Goal: Task Accomplishment & Management: Manage account settings

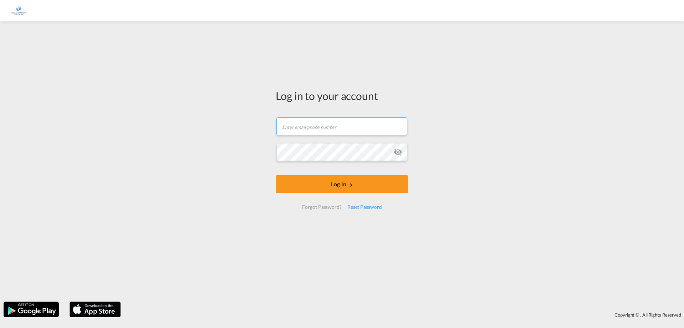
type input "[EMAIL_ADDRESS][PERSON_NAME][DOMAIN_NAME]"
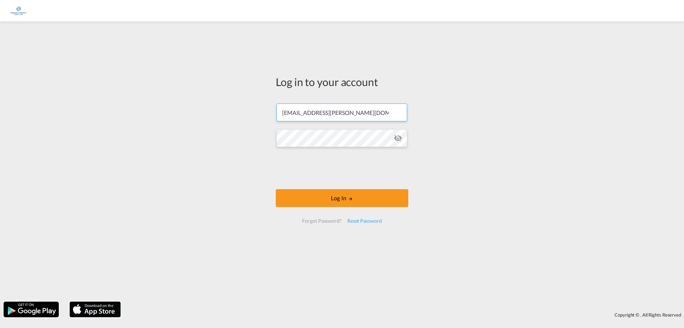
drag, startPoint x: 260, startPoint y: 120, endPoint x: 214, endPoint y: 118, distance: 45.3
click at [228, 120] on div "Log in to your account [EMAIL_ADDRESS][PERSON_NAME][DOMAIN_NAME] Password field…" at bounding box center [342, 161] width 684 height 273
drag, startPoint x: 375, startPoint y: 108, endPoint x: 242, endPoint y: 102, distance: 132.8
click at [242, 102] on div "Log in to your account [EMAIL_ADDRESS][PERSON_NAME][DOMAIN_NAME] Log In Forgot …" at bounding box center [342, 161] width 684 height 273
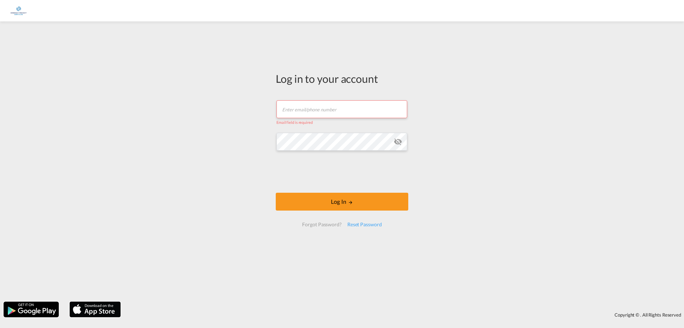
type input "c"
type input "[EMAIL_ADDRESS][DOMAIN_NAME]"
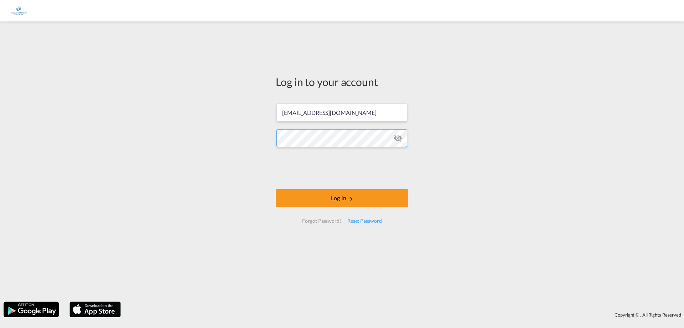
click at [249, 134] on div "Log in to your account [EMAIL_ADDRESS][DOMAIN_NAME] Log In Forgot Password? Res…" at bounding box center [342, 161] width 684 height 273
click at [362, 198] on button "Log In" at bounding box center [342, 198] width 133 height 18
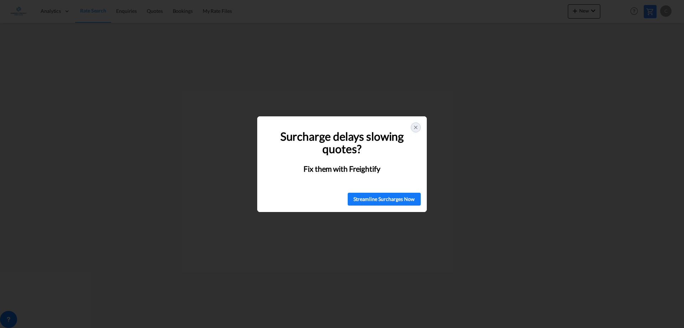
click at [418, 124] on div at bounding box center [416, 127] width 10 height 10
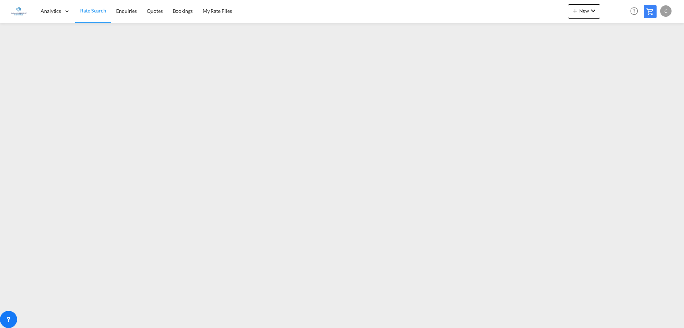
click at [666, 11] on div "C" at bounding box center [666, 10] width 11 height 11
click at [666, 135] on md-backdrop at bounding box center [342, 164] width 684 height 328
click at [669, 10] on div "C" at bounding box center [666, 10] width 11 height 11
click at [663, 29] on button "My Profile" at bounding box center [658, 31] width 46 height 14
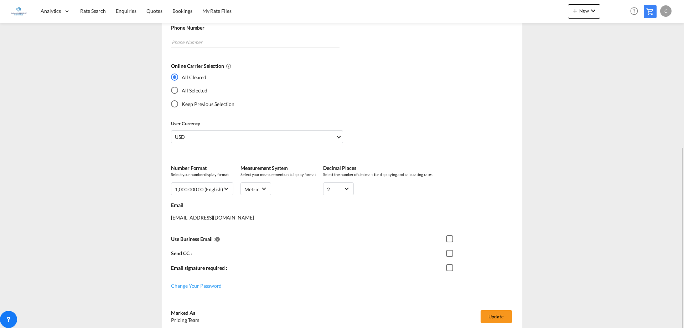
scroll to position [175, 0]
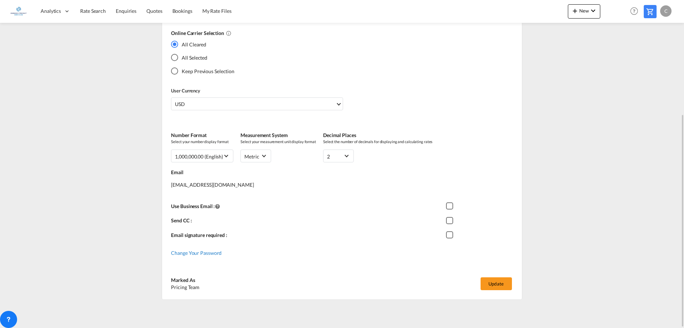
click at [215, 251] on span "Change Your Password" at bounding box center [196, 253] width 51 height 6
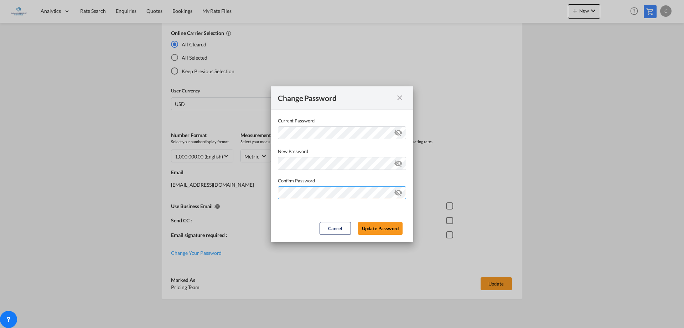
click at [358, 222] on button "Update Password" at bounding box center [380, 228] width 45 height 13
click at [403, 223] on div "Cancel Update Password" at bounding box center [361, 228] width 90 height 13
click at [380, 227] on button "Update Password" at bounding box center [380, 228] width 45 height 13
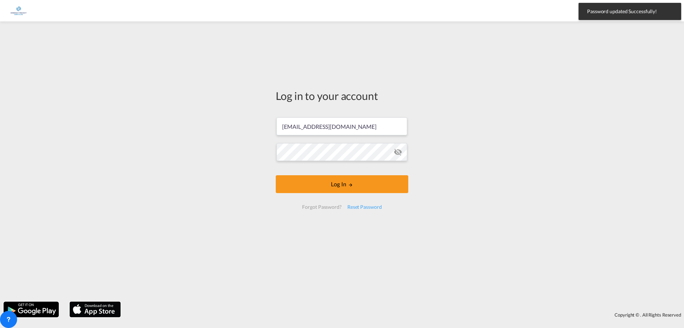
click at [379, 173] on form "[EMAIL_ADDRESS][DOMAIN_NAME] Log In Forgot Password? Reset Password" at bounding box center [342, 163] width 133 height 106
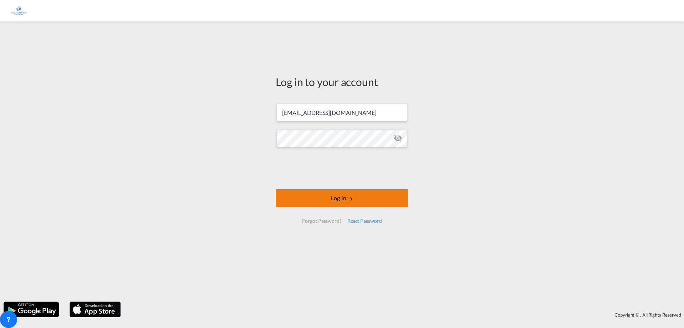
click at [396, 201] on button "Log In" at bounding box center [342, 198] width 133 height 18
